Goal: Information Seeking & Learning: Learn about a topic

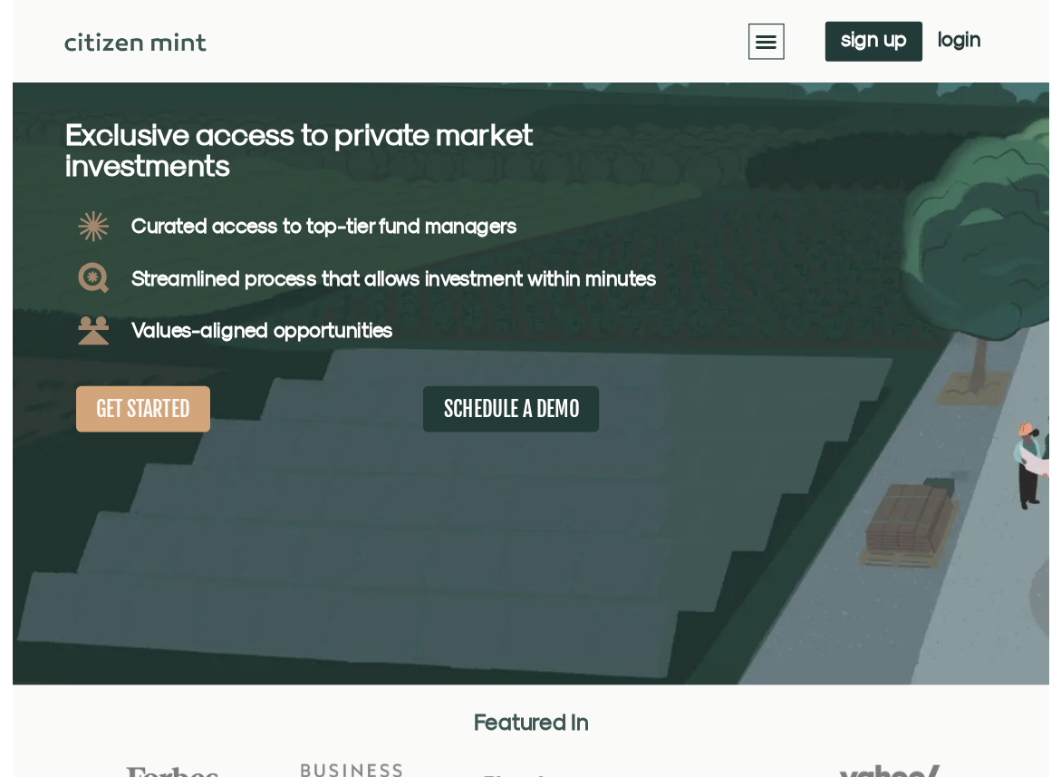
scroll to position [118, 0]
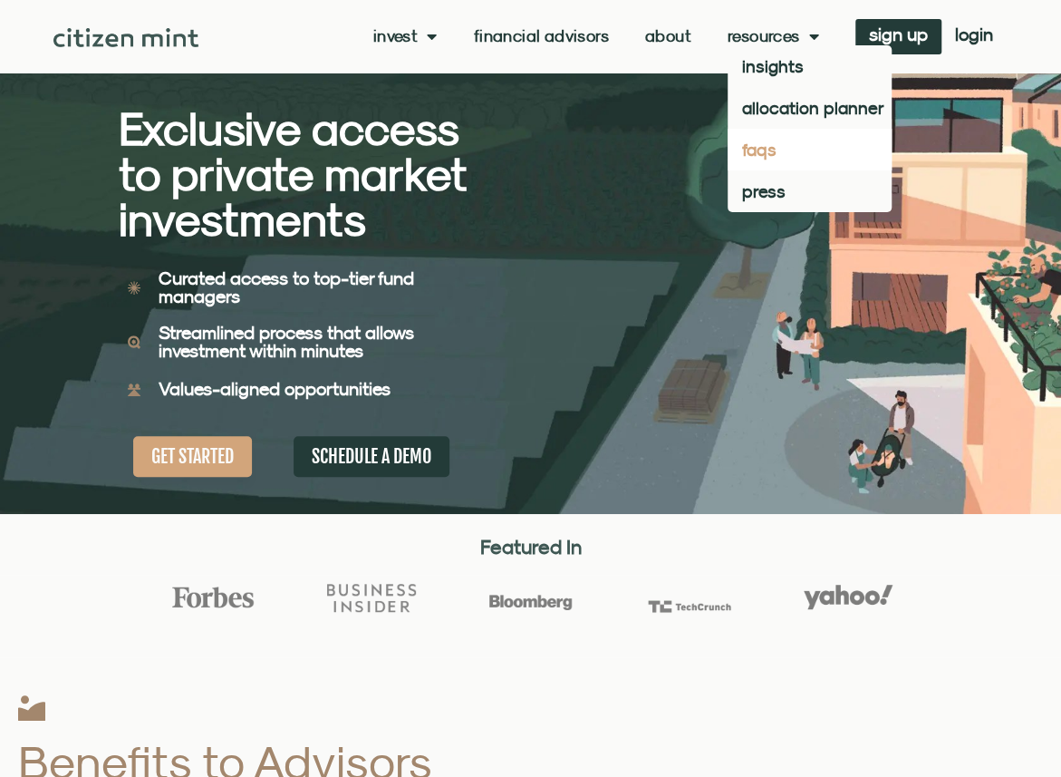
click at [750, 155] on link "faqs" at bounding box center [810, 150] width 164 height 42
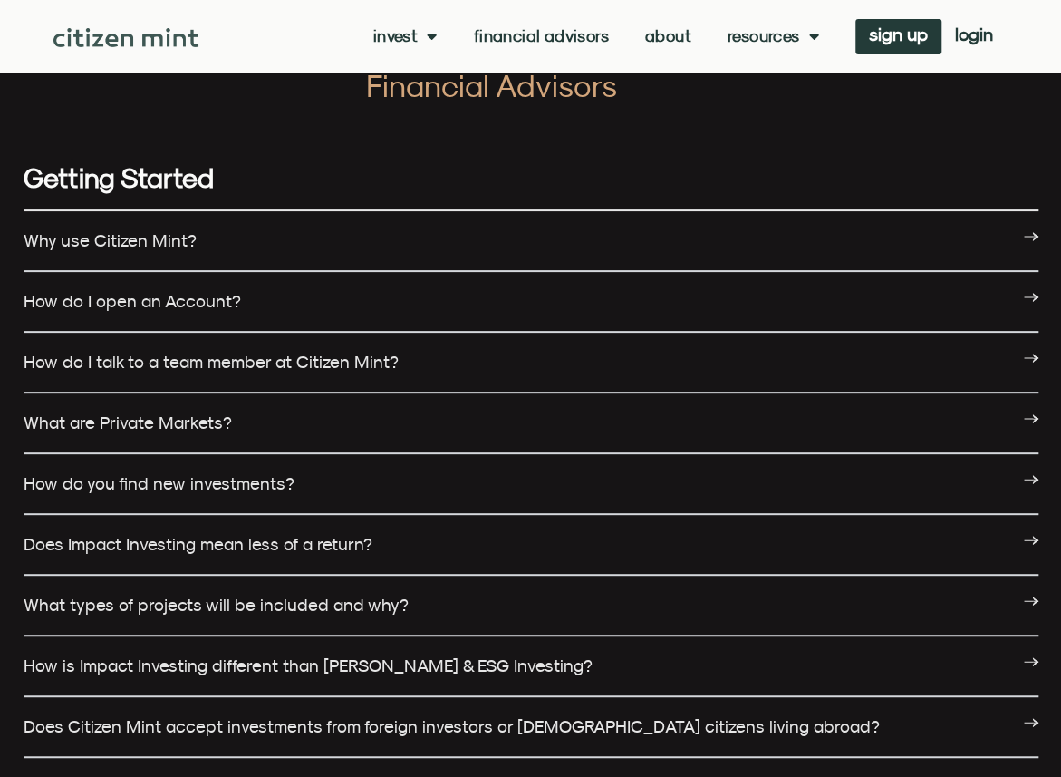
scroll to position [80, 0]
click at [1029, 294] on icon at bounding box center [1031, 296] width 14 height 14
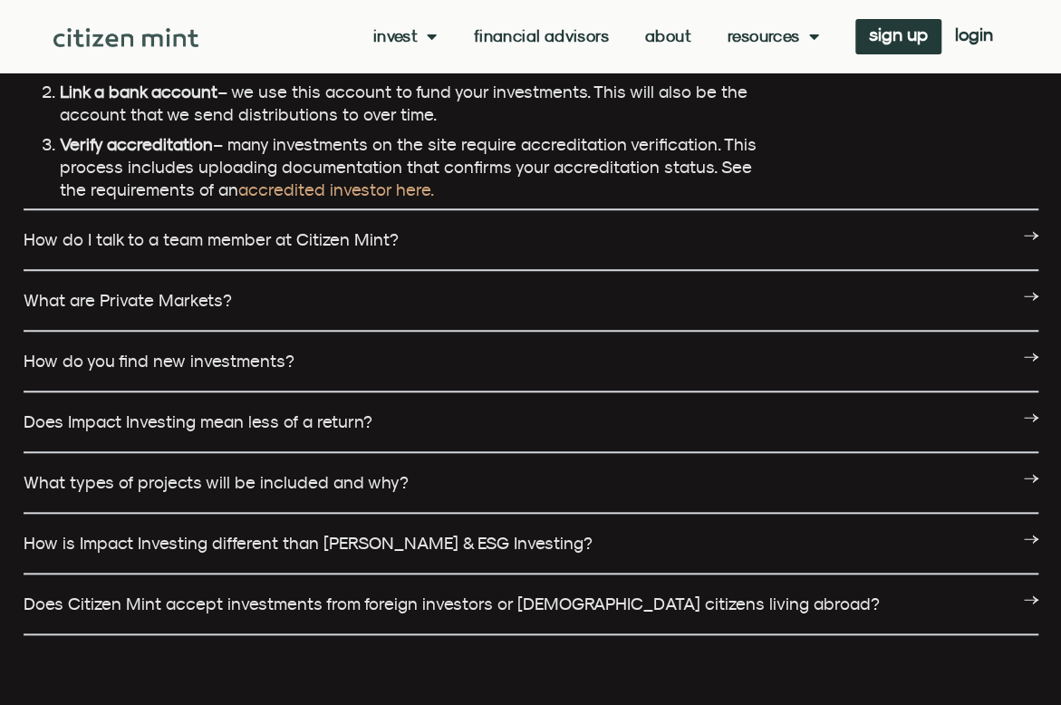
scroll to position [484, 0]
click at [1028, 422] on icon at bounding box center [1031, 418] width 14 height 14
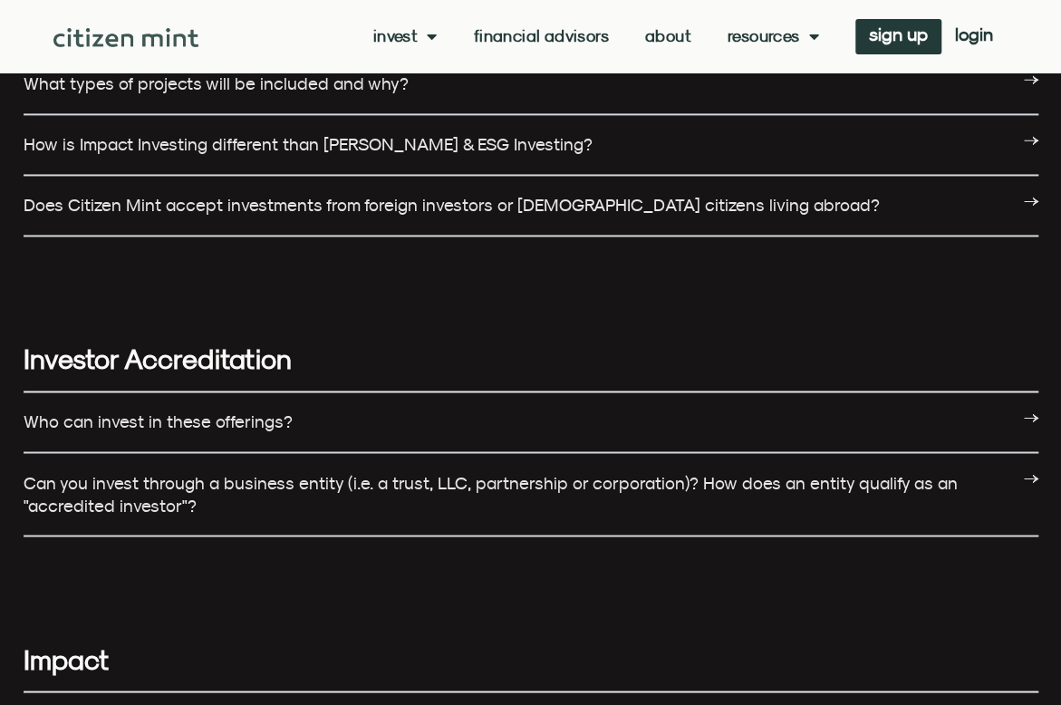
scroll to position [1156, 0]
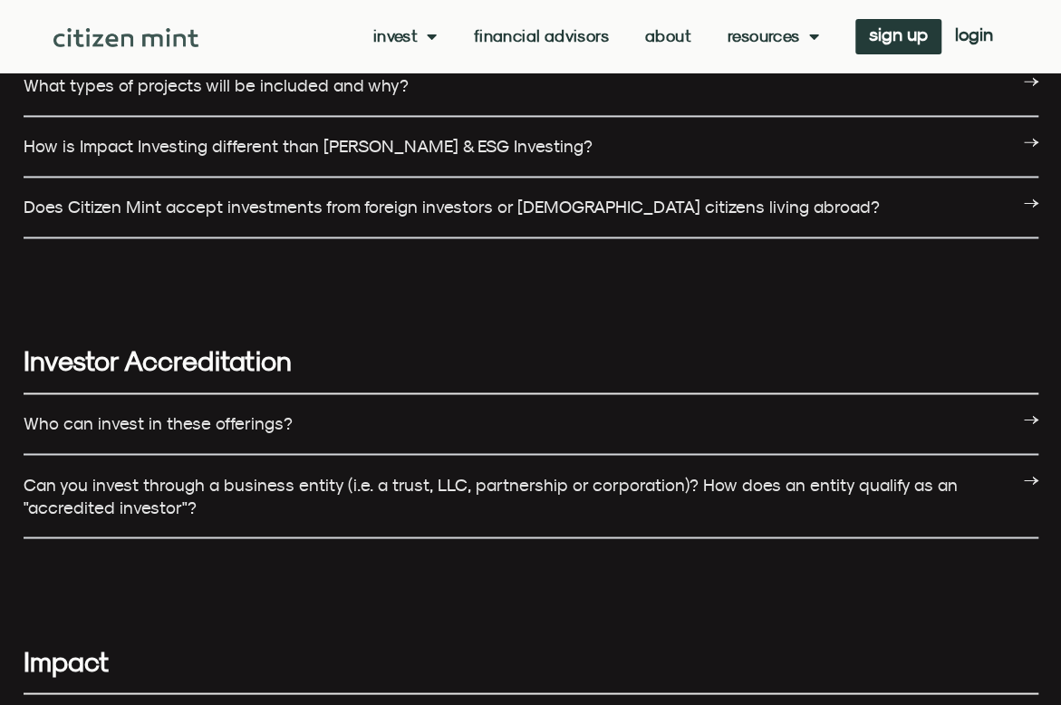
click at [808, 285] on div "Investor Accreditation" at bounding box center [531, 306] width 1015 height 136
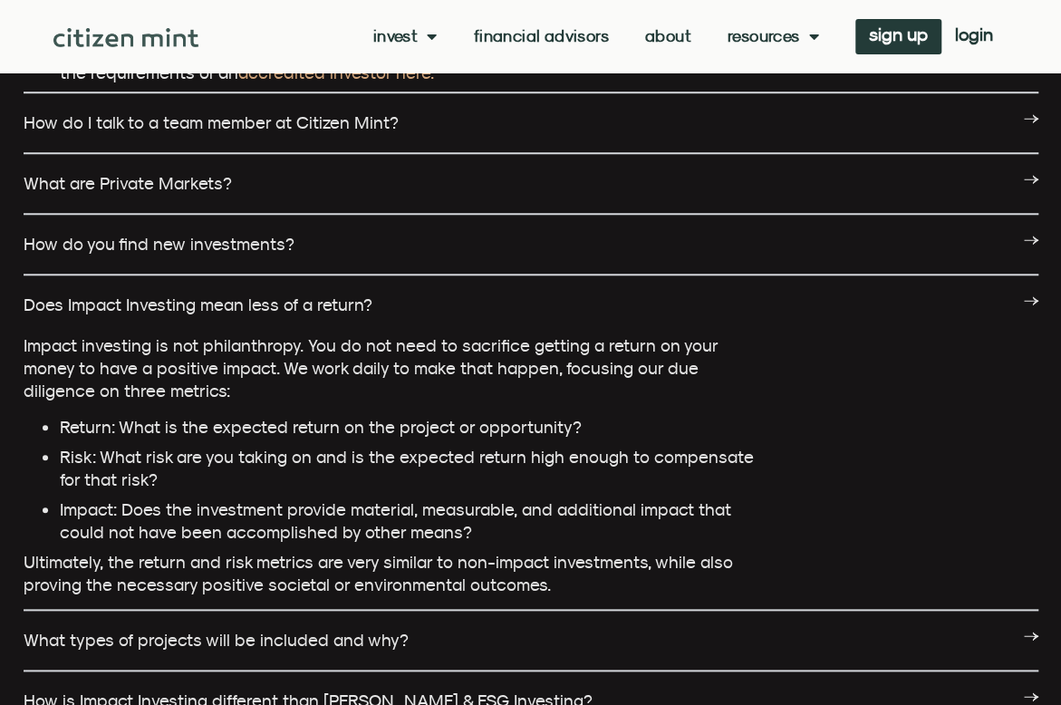
scroll to position [603, 0]
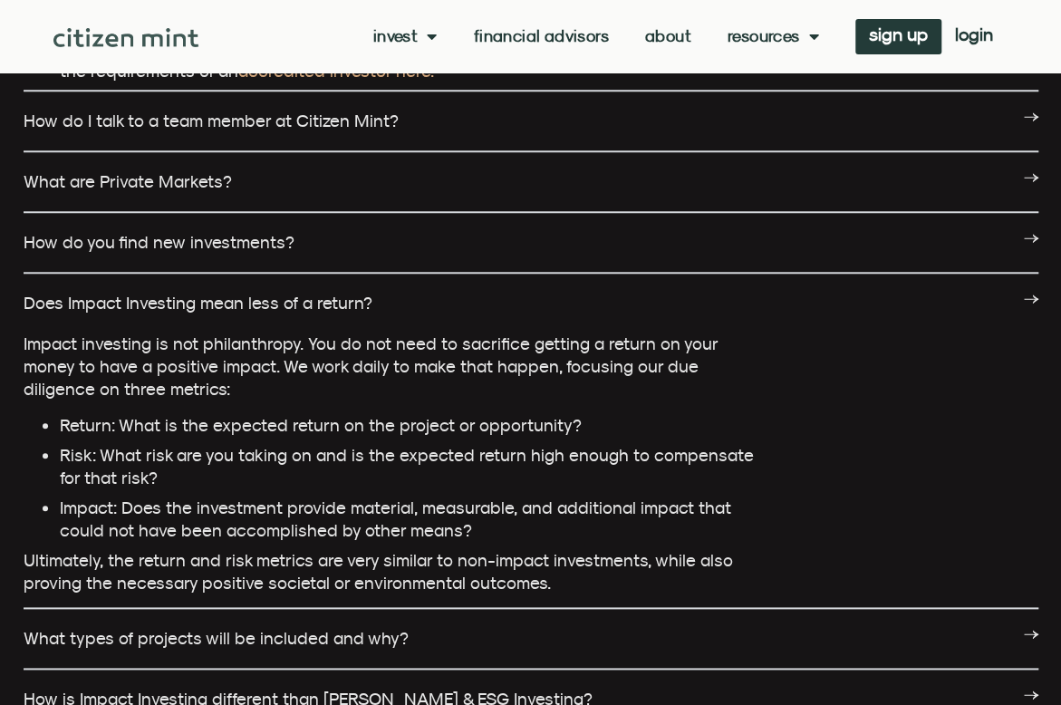
click at [803, 381] on div "Impact investing is not philanthropy. You do not need to sacrifice getting a re…" at bounding box center [531, 471] width 1015 height 276
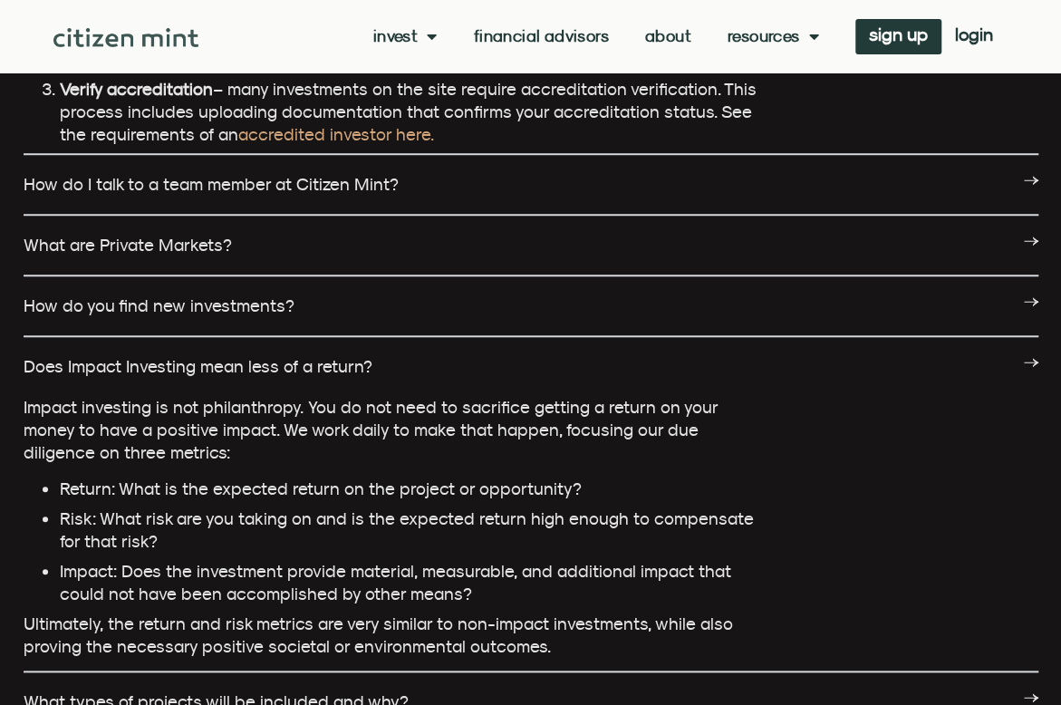
scroll to position [541, 0]
click at [819, 396] on div "Impact investing is not philanthropy. You do not need to sacrifice getting a re…" at bounding box center [531, 533] width 1015 height 276
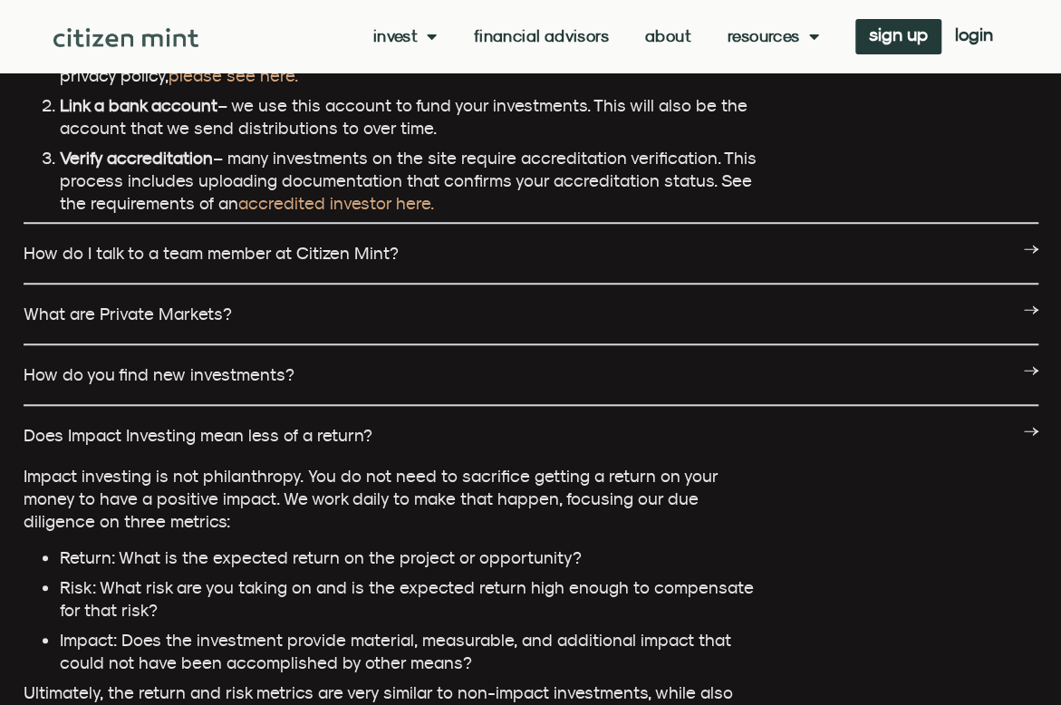
click at [1033, 249] on icon at bounding box center [1034, 249] width 5 height 0
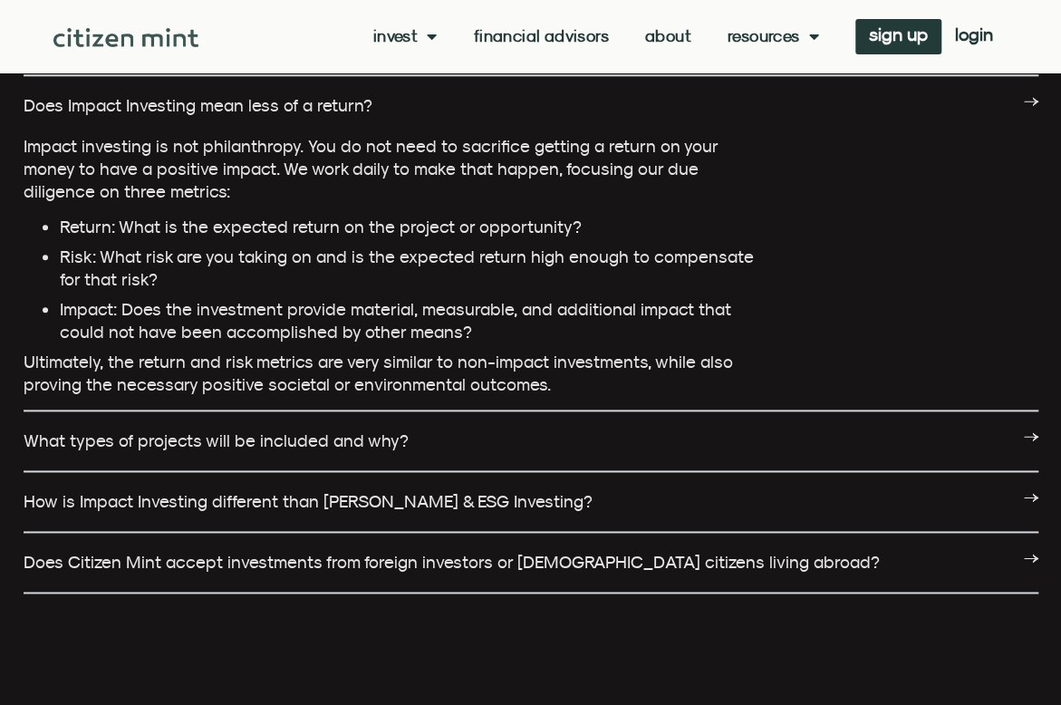
scroll to position [859, 0]
click at [1028, 430] on icon at bounding box center [1031, 437] width 14 height 14
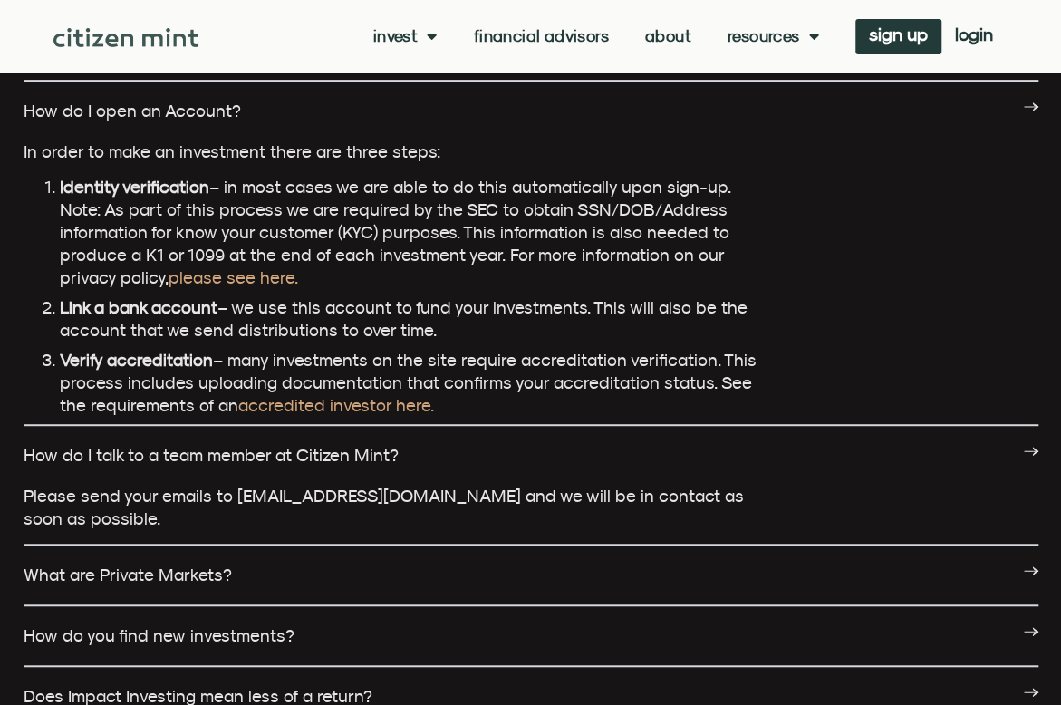
scroll to position [268, 0]
click at [871, 179] on div "In order to make an investment there are three steps: Identity verification – i…" at bounding box center [531, 283] width 1015 height 285
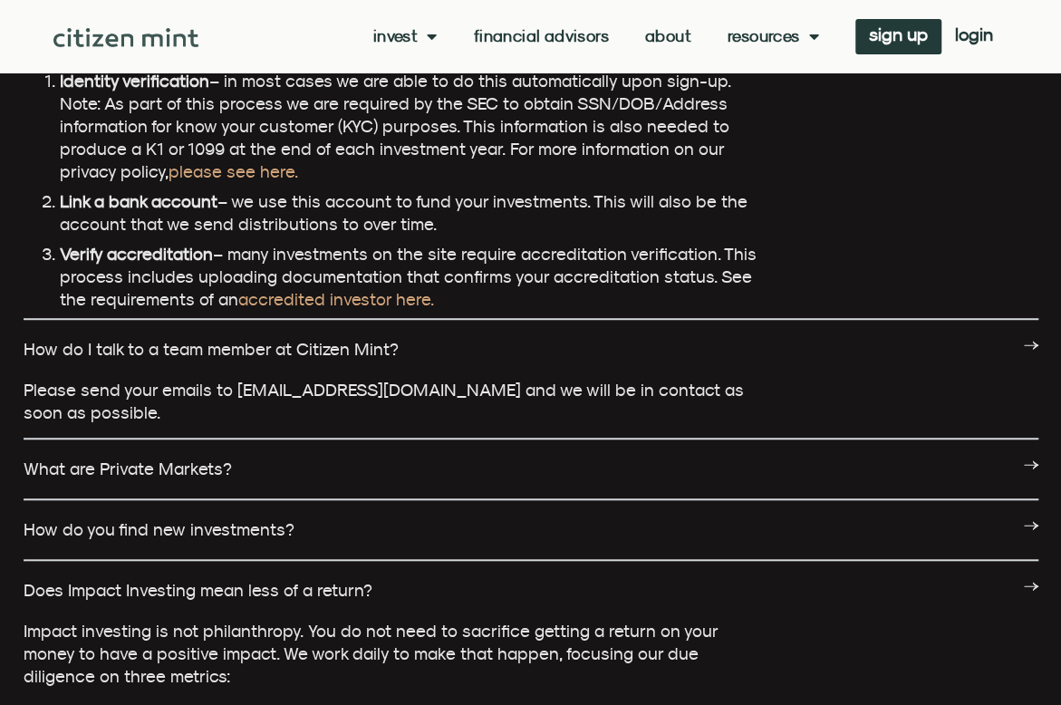
scroll to position [374, 0]
